Goal: Transaction & Acquisition: Purchase product/service

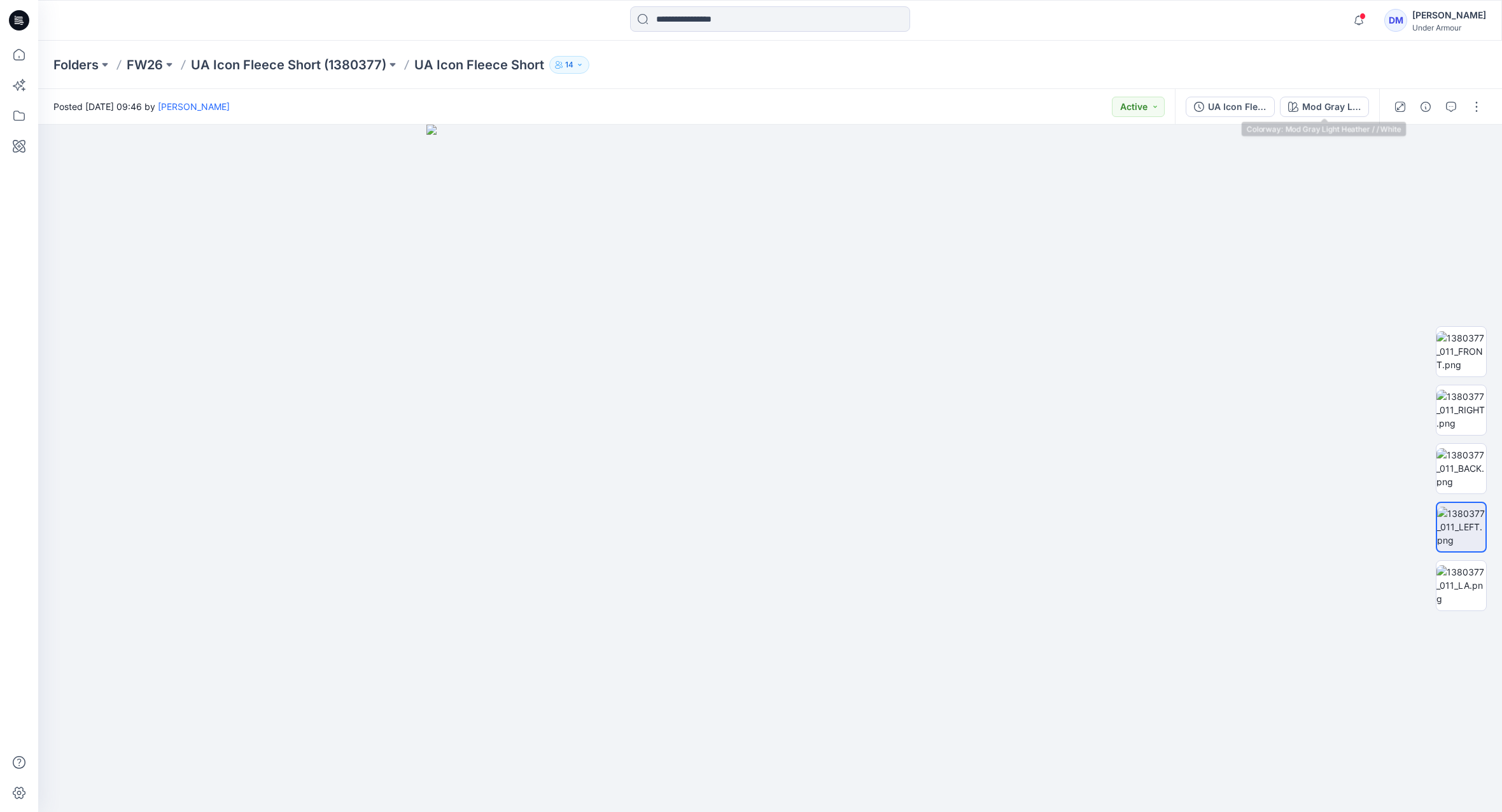
click at [1312, 110] on div "Mod Gray Light Heather / / White" at bounding box center [1331, 107] width 59 height 14
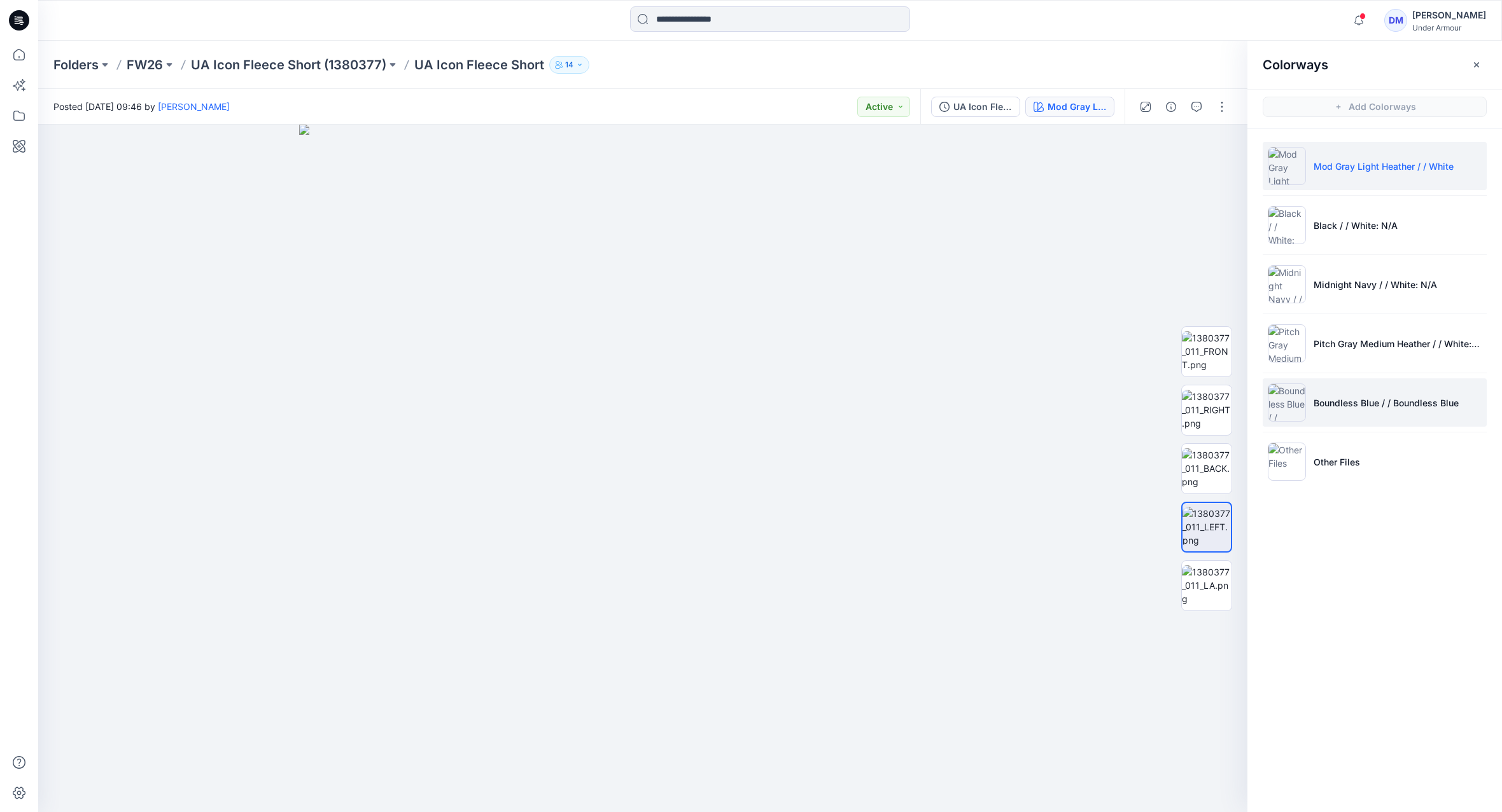
click at [1345, 422] on li "Boundless Blue / / Boundless Blue" at bounding box center [1375, 402] width 224 height 48
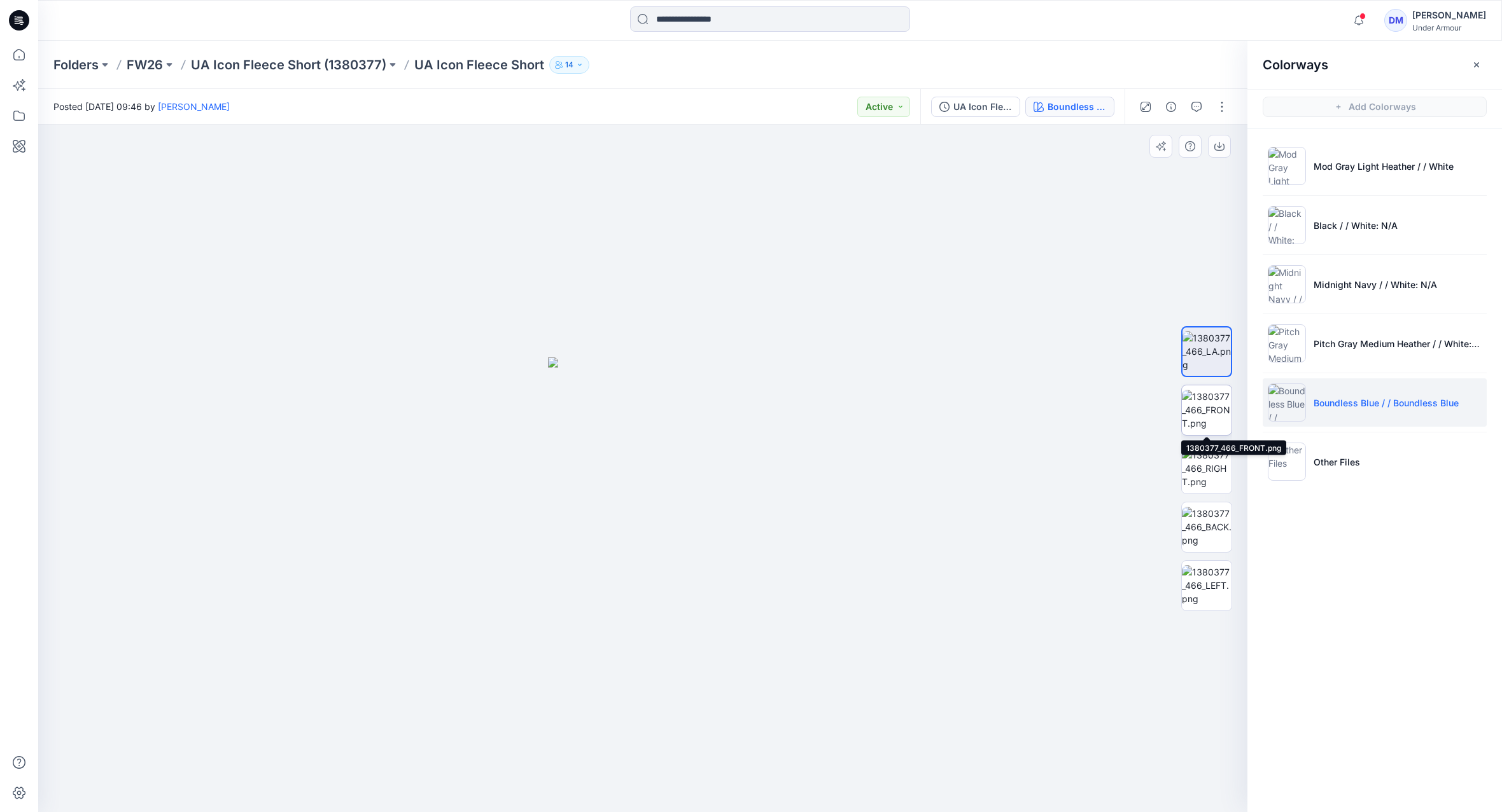
click at [1205, 414] on img at bounding box center [1207, 410] width 50 height 40
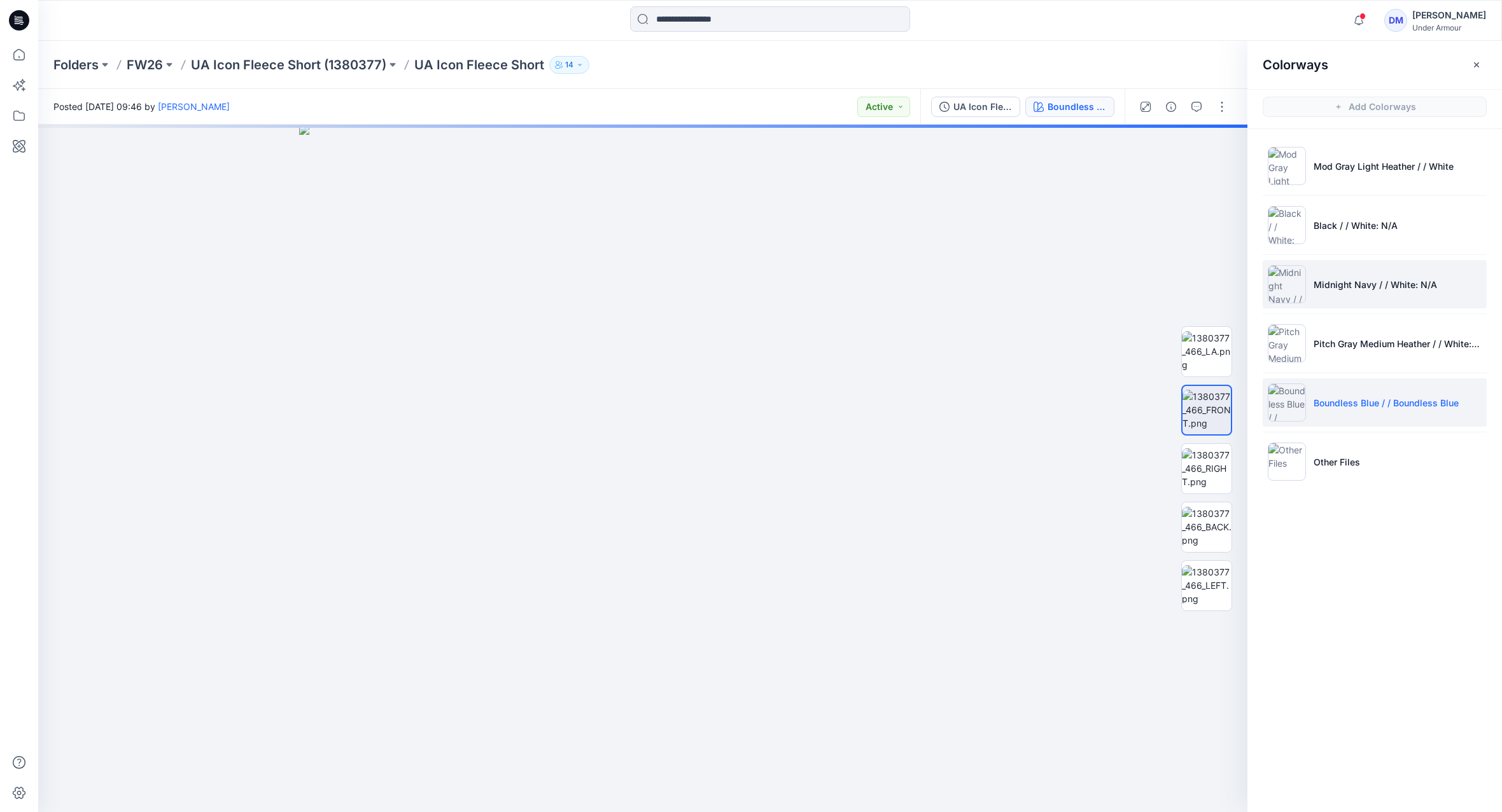
click at [1351, 290] on p "Midnight Navy / / White: N/A" at bounding box center [1375, 285] width 124 height 13
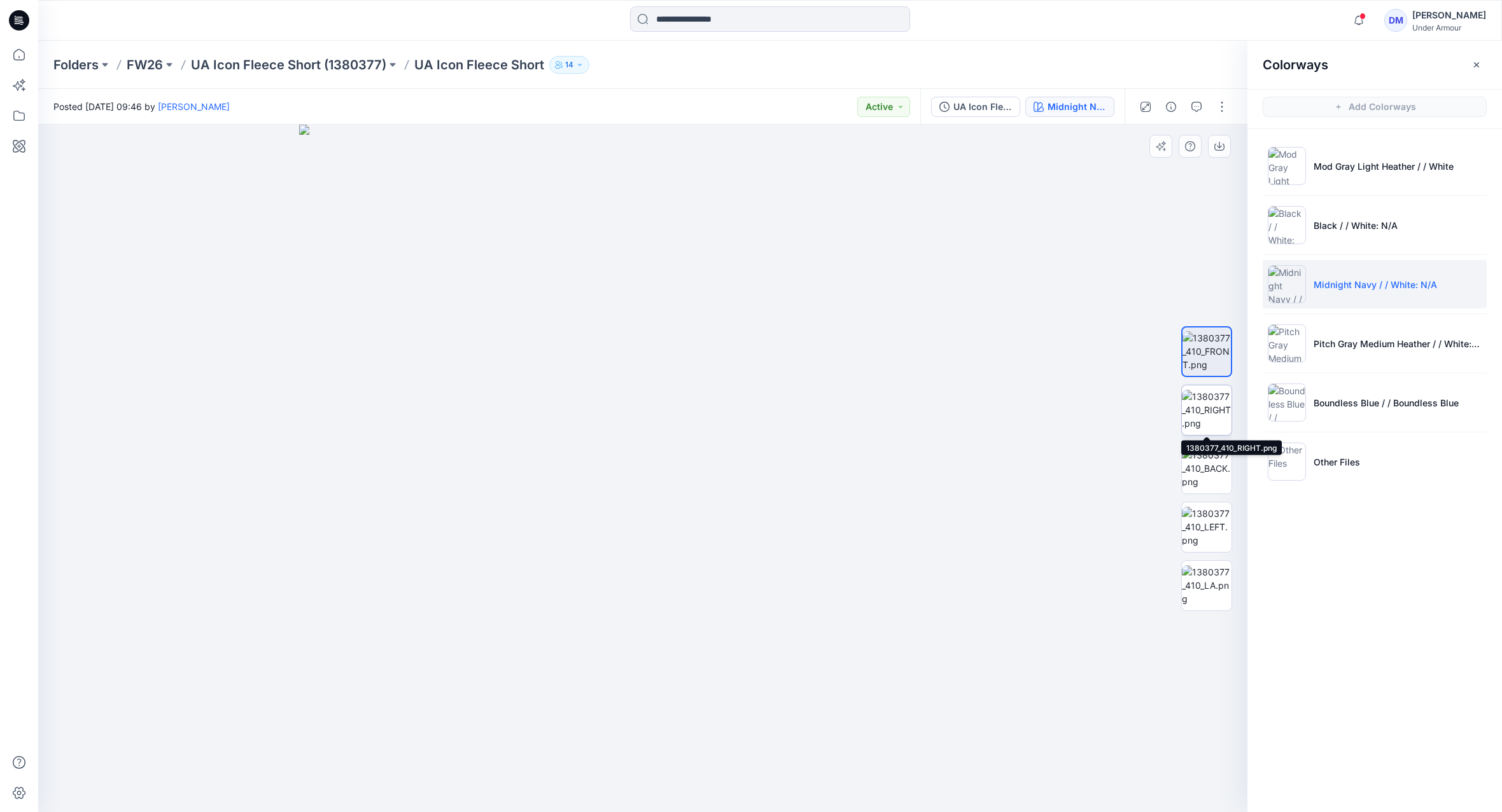
click at [1208, 413] on img at bounding box center [1207, 410] width 50 height 40
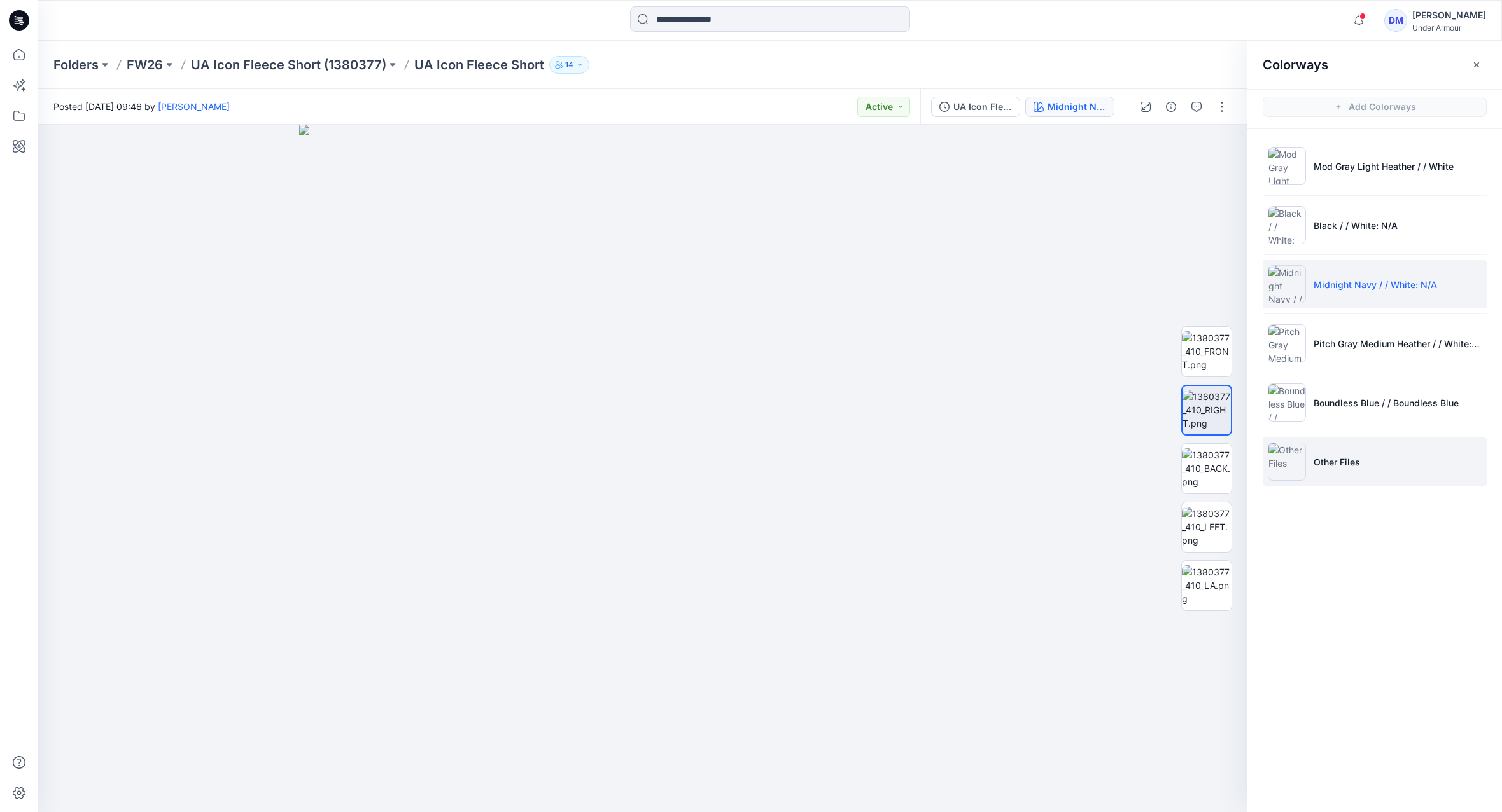
click at [1302, 460] on img at bounding box center [1287, 461] width 38 height 38
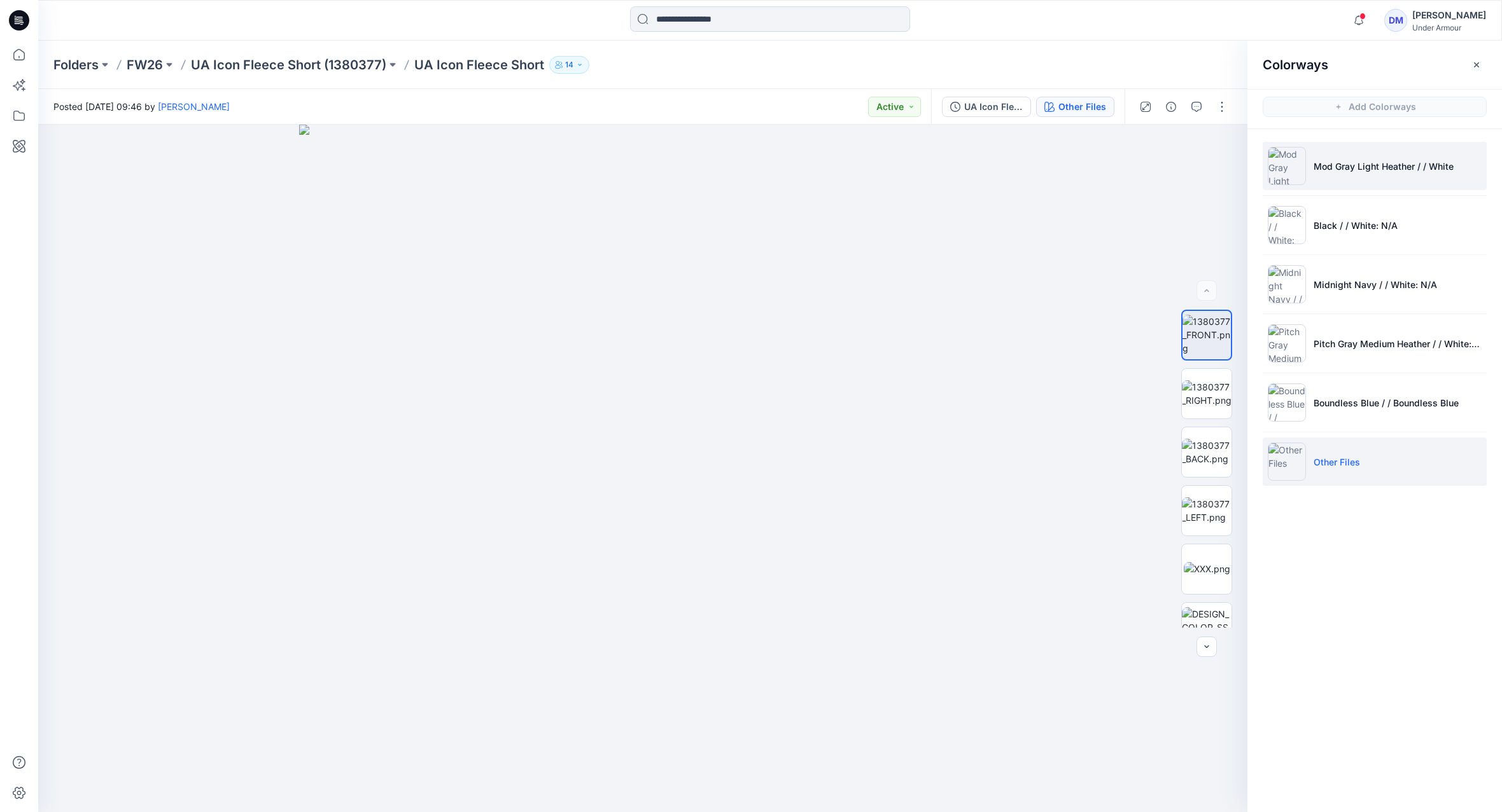
click at [1313, 172] on p "Mod Gray Light Heather / / White" at bounding box center [1383, 166] width 140 height 13
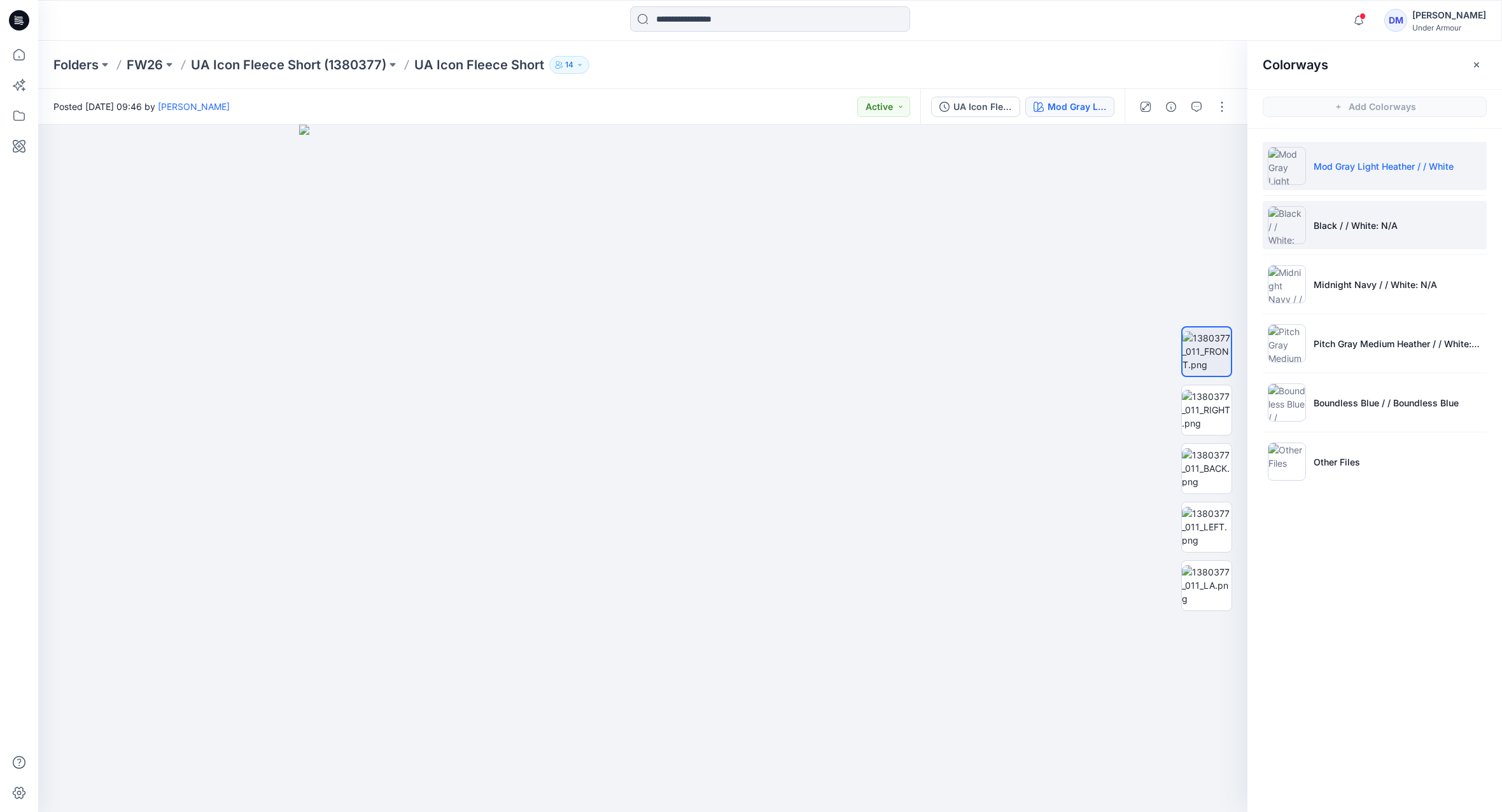
click at [1283, 221] on img at bounding box center [1287, 225] width 38 height 38
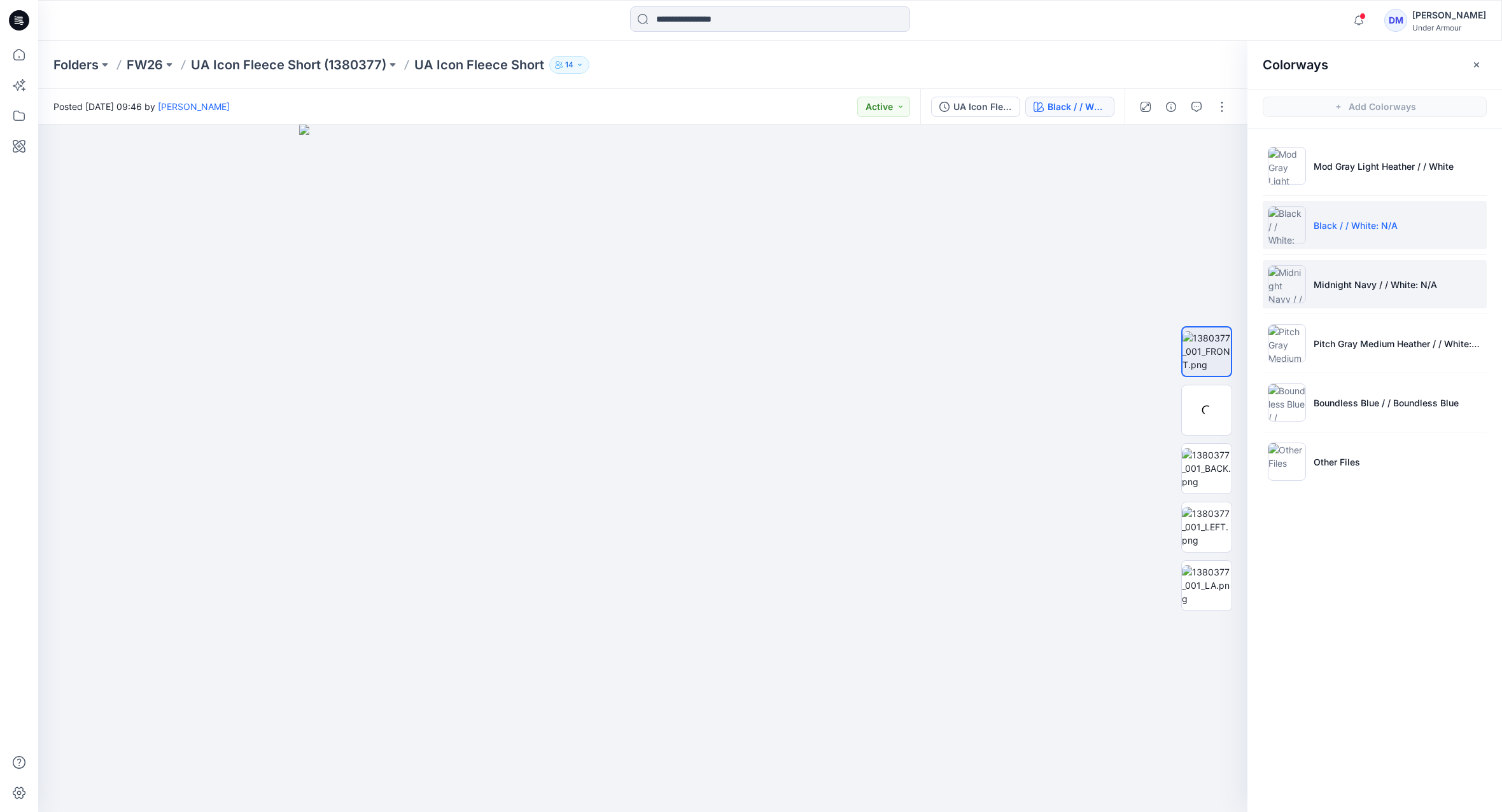
click at [1291, 264] on li "Midnight Navy / / White: N/A" at bounding box center [1375, 284] width 224 height 48
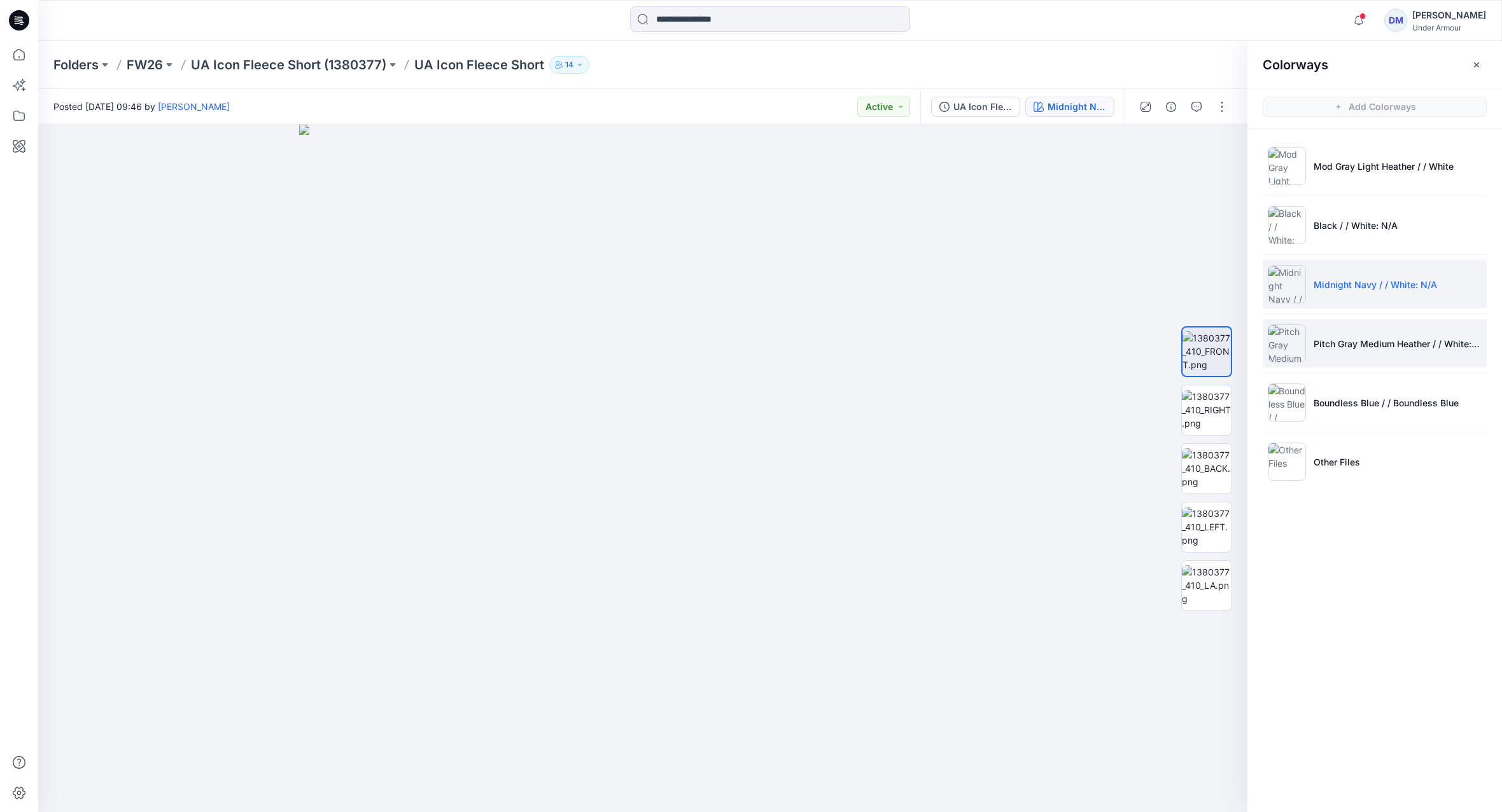
click at [1288, 344] on img at bounding box center [1287, 343] width 38 height 38
